Goal: Information Seeking & Learning: Learn about a topic

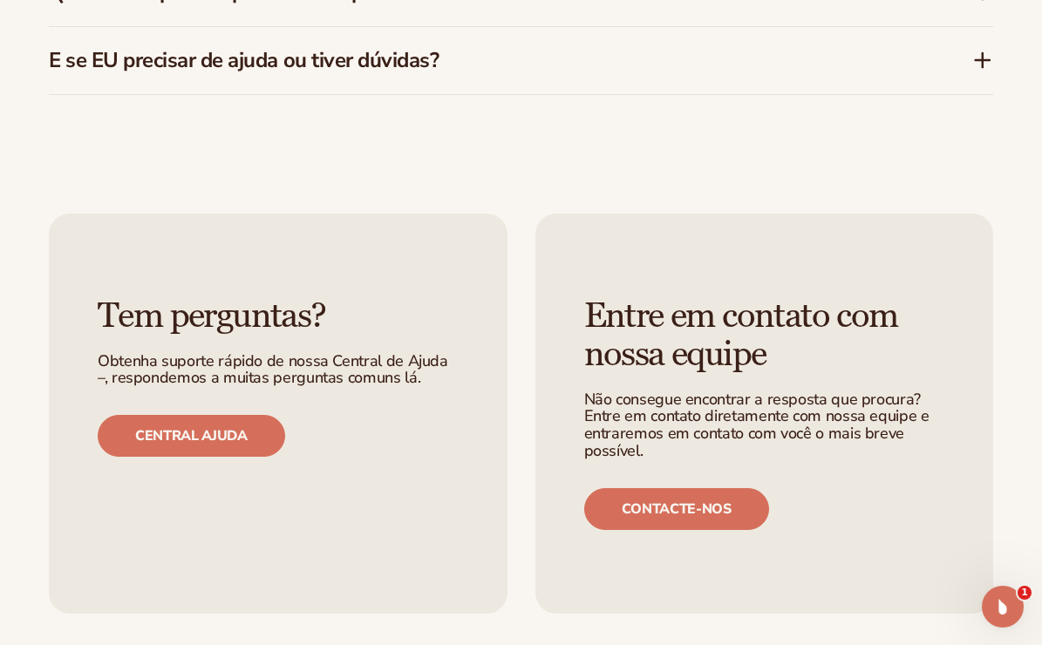
scroll to position [3554, 0]
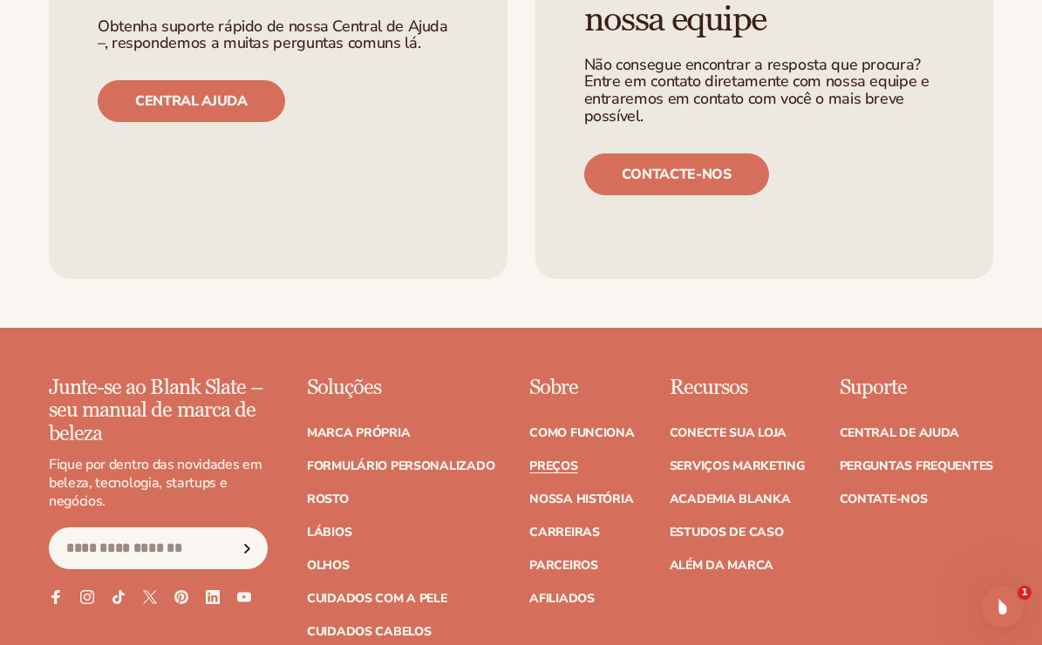
click at [982, 545] on div "Suporte Central de Ajuda Perguntas frequentes Contate-nos" at bounding box center [915, 541] width 153 height 328
click at [561, 590] on font "Afiliados" at bounding box center [561, 598] width 65 height 17
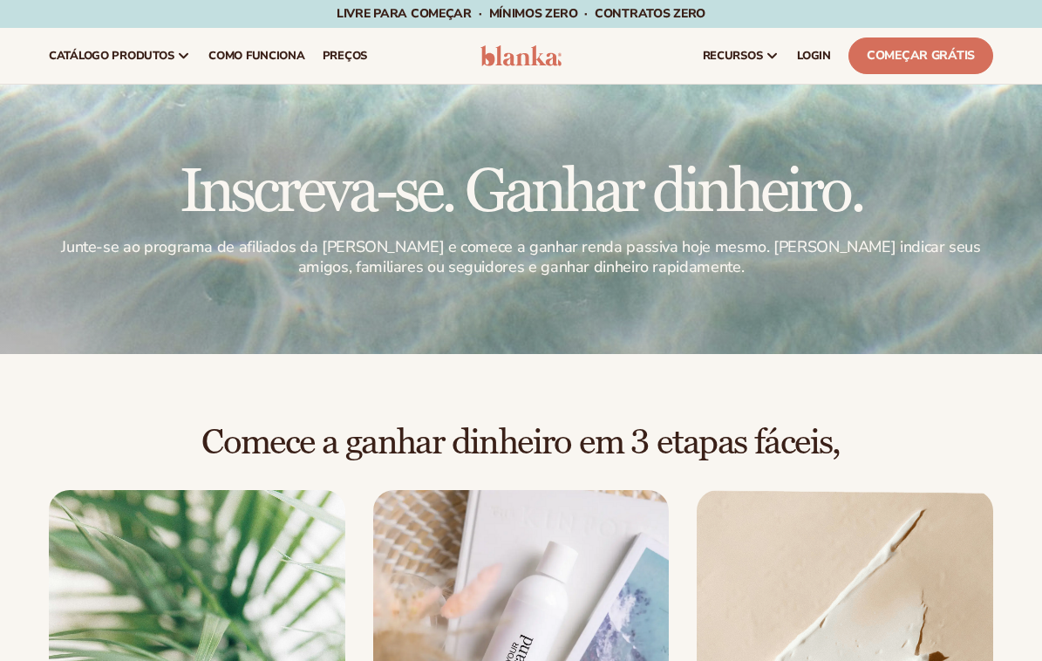
click at [57, 403] on div "Comece a ganhar dinheiro em 3 etapas fáceis, Junte-se ao programa Inscrição par…" at bounding box center [521, 651] width 1042 height 595
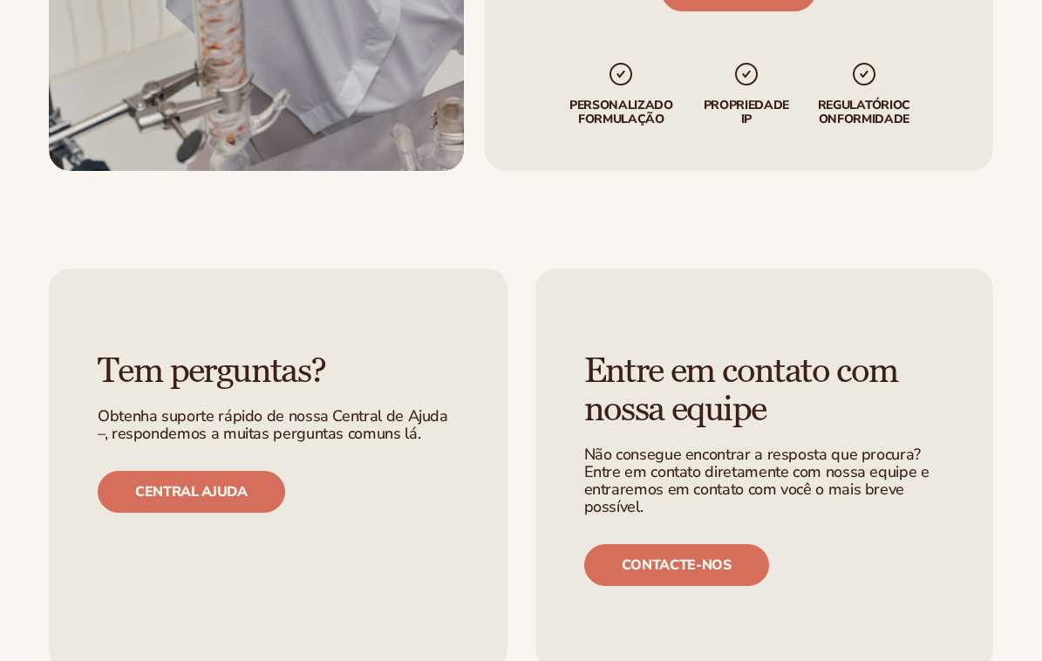
scroll to position [4344, 0]
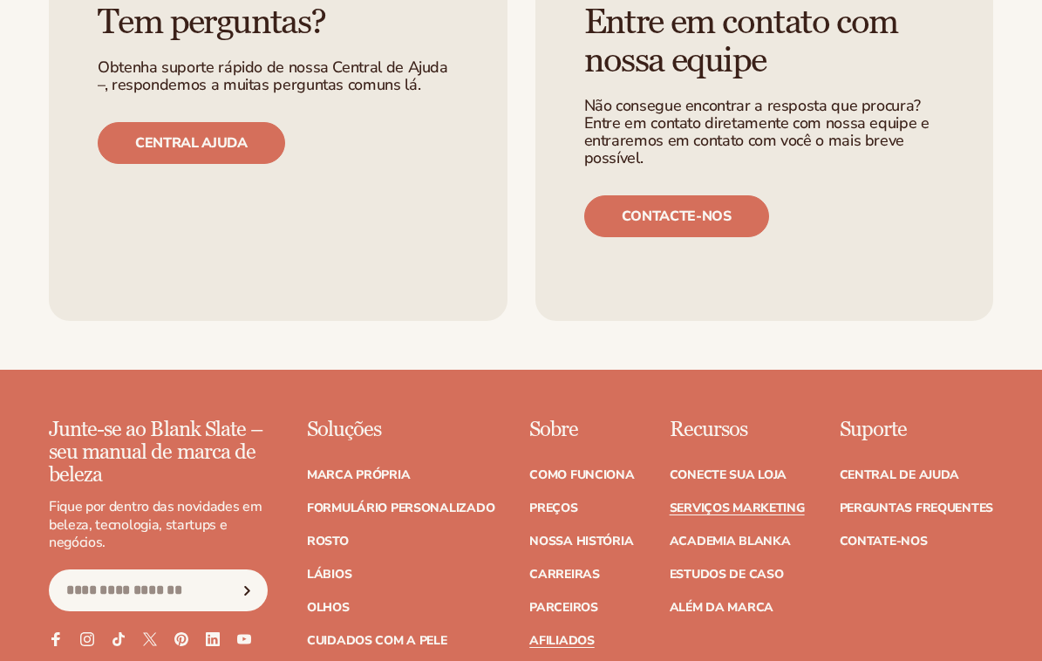
click at [726, 500] on font "Serviços marketing" at bounding box center [736, 508] width 135 height 17
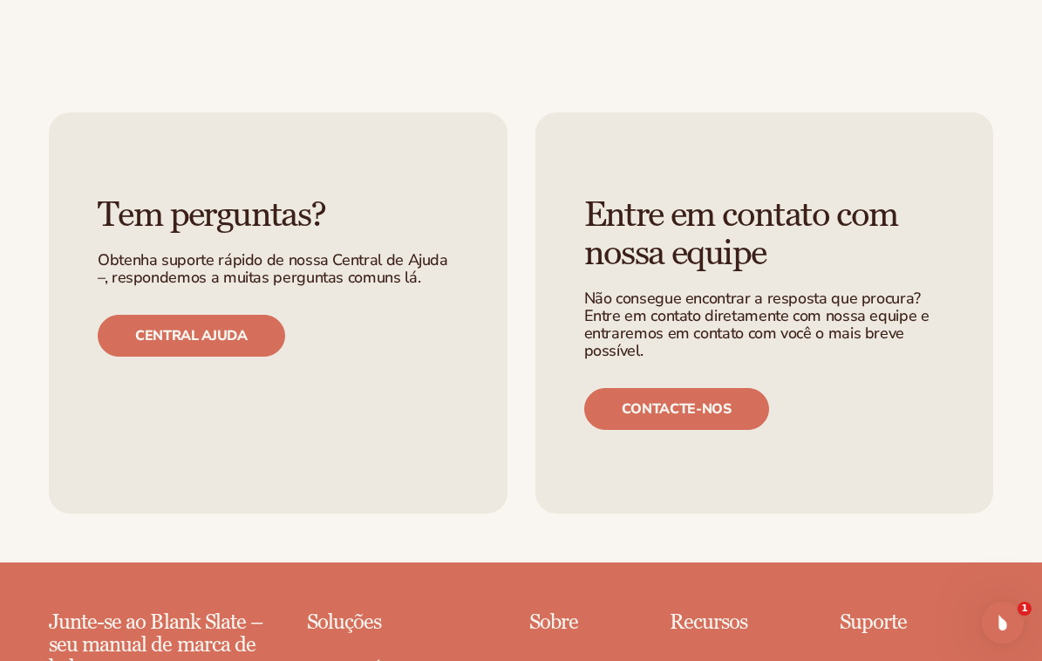
scroll to position [3341, 0]
